Goal: Check status

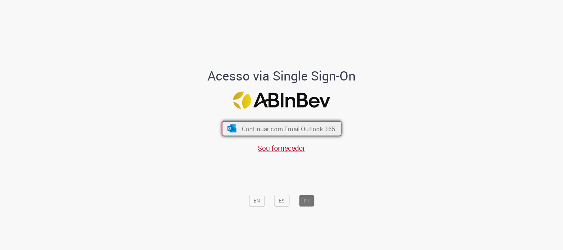
click at [320, 131] on span "Continuar com Email Outlook 365" at bounding box center [287, 128] width 93 height 8
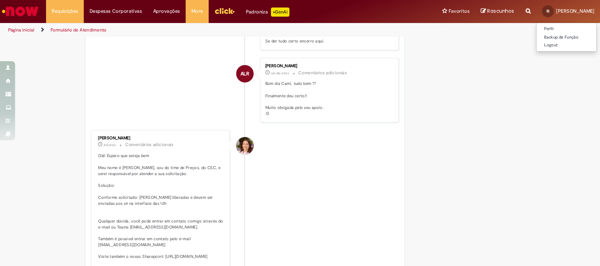
scroll to position [398, 0]
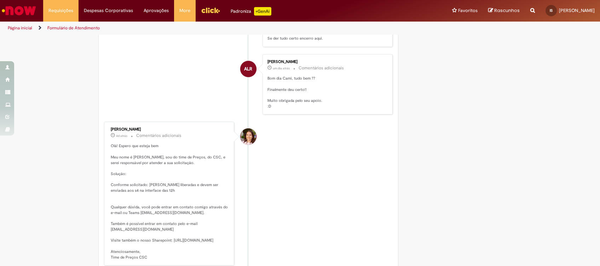
drag, startPoint x: 496, startPoint y: 8, endPoint x: 332, endPoint y: 159, distance: 222.5
click at [332, 159] on li "Camila Maria Margutti 4d atrás 4 dias atrás Comentários adicionais Olá! Espero …" at bounding box center [248, 194] width 289 height 144
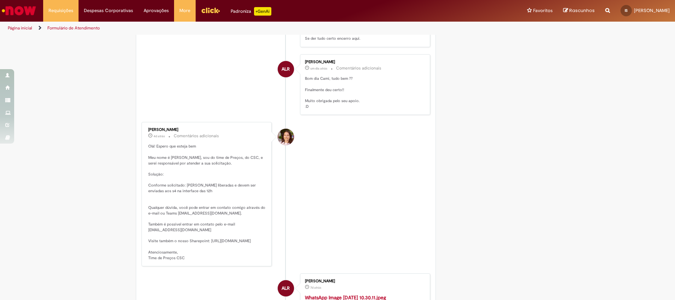
drag, startPoint x: 538, startPoint y: 1, endPoint x: 387, endPoint y: 176, distance: 231.6
click at [387, 176] on li "Camila Maria Margutti 4d atrás 4 dias atrás Comentários adicionais Olá! Espero …" at bounding box center [286, 194] width 289 height 144
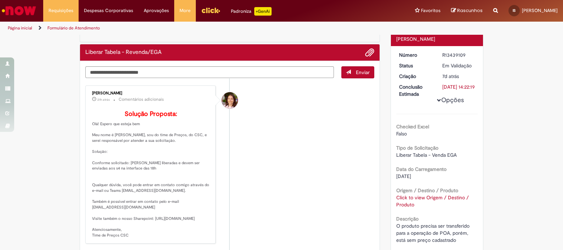
scroll to position [0, 0]
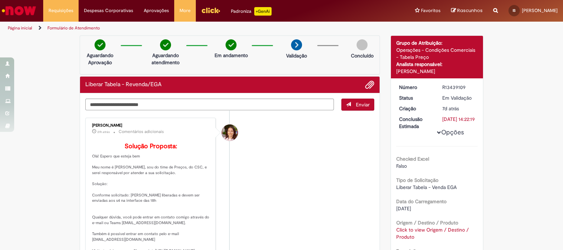
click at [340, 191] on li "Camila Maria Margutti 21h atrás 21 horas atrás Comentários adicionais Solução P…" at bounding box center [229, 197] width 289 height 158
